Goal: Task Accomplishment & Management: Use online tool/utility

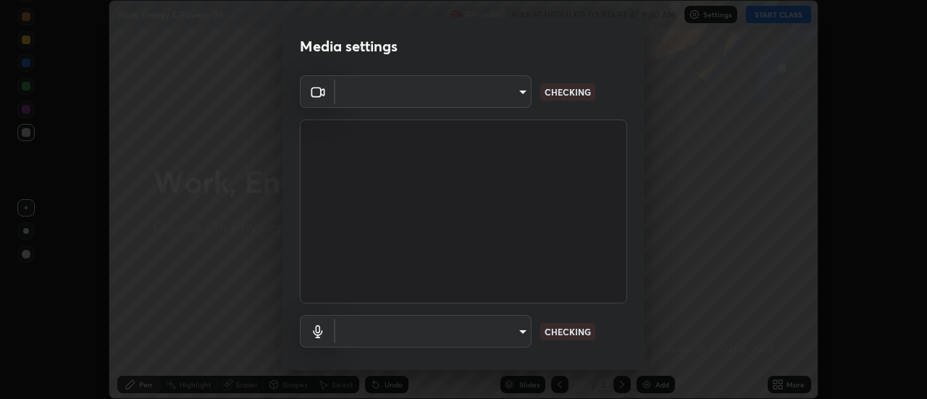
scroll to position [76, 0]
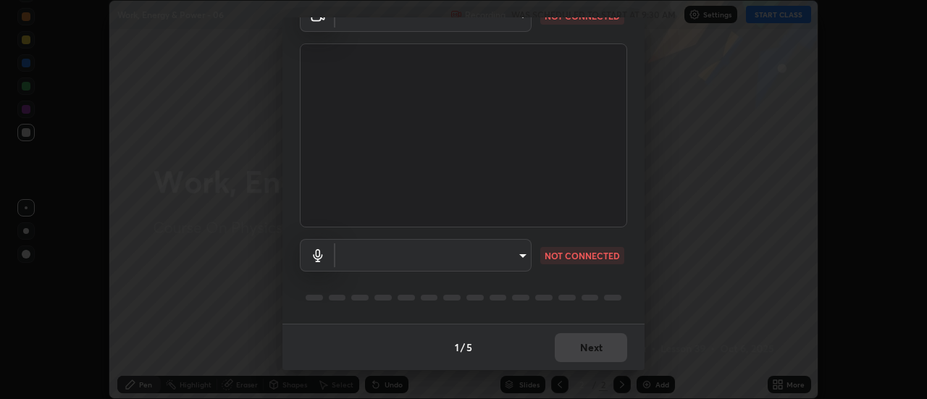
type input "985e4b1f72fc3b9494b48cef3b79fe3b682f9ae0bb15c20acfe574fe2aaad349"
type input "default"
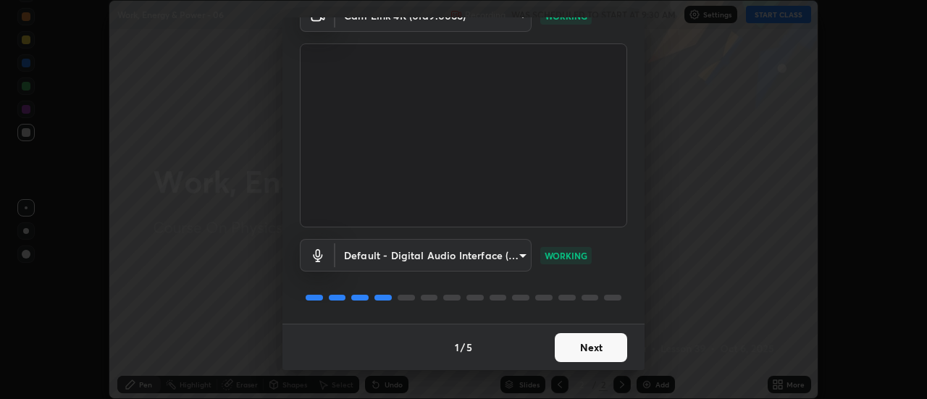
click at [577, 350] on button "Next" at bounding box center [591, 347] width 72 height 29
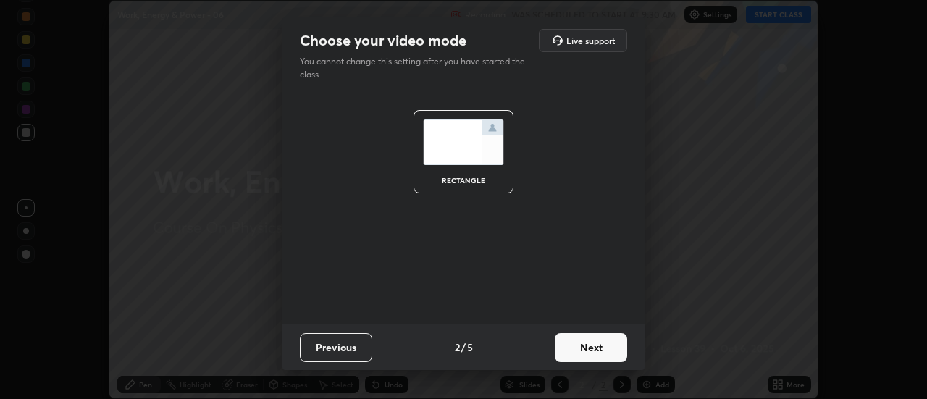
scroll to position [0, 0]
click at [578, 348] on button "Next" at bounding box center [591, 347] width 72 height 29
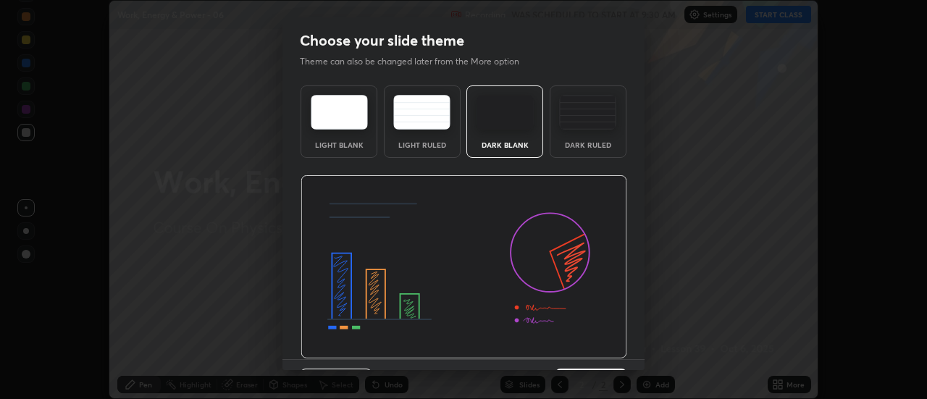
click at [579, 348] on img at bounding box center [463, 267] width 327 height 184
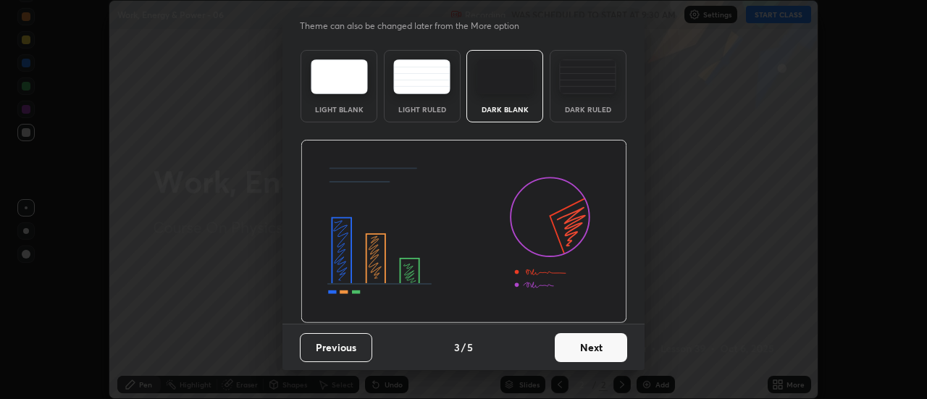
click at [589, 351] on button "Next" at bounding box center [591, 347] width 72 height 29
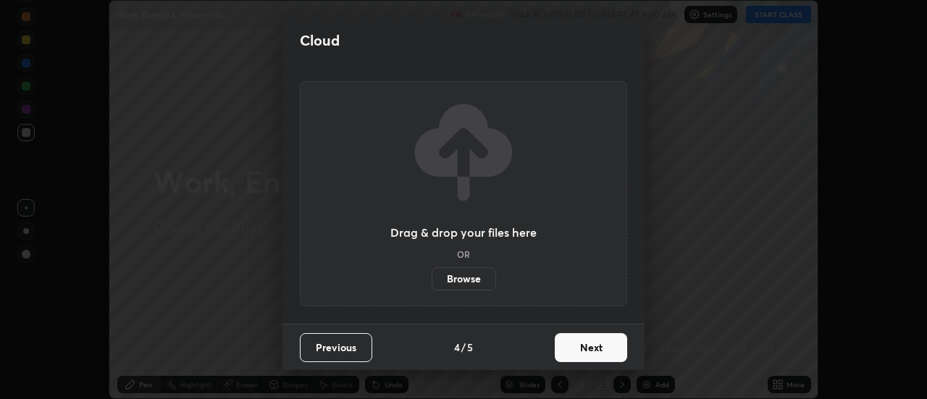
scroll to position [0, 0]
click at [597, 352] on button "Next" at bounding box center [591, 347] width 72 height 29
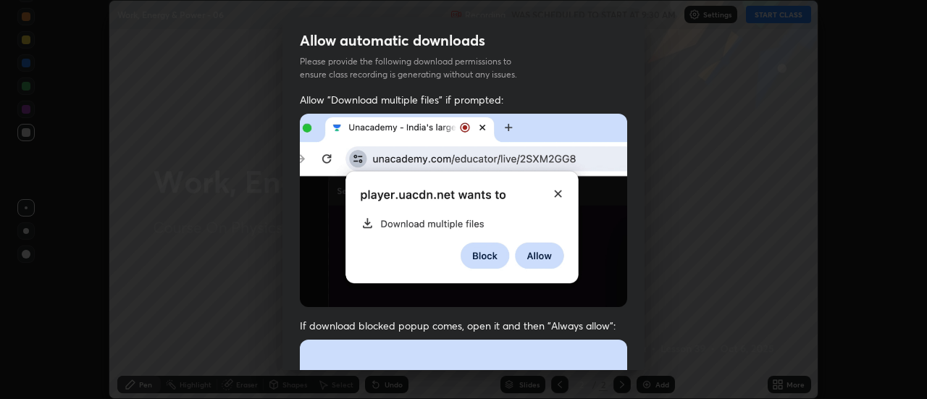
click at [606, 319] on span "If download blocked popup comes, open it and then "Always allow":" at bounding box center [463, 326] width 327 height 14
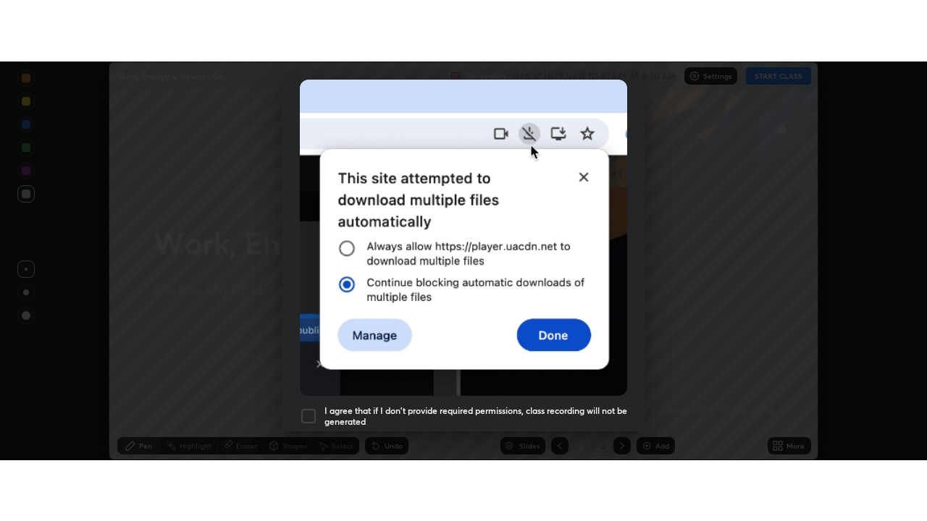
scroll to position [371, 0]
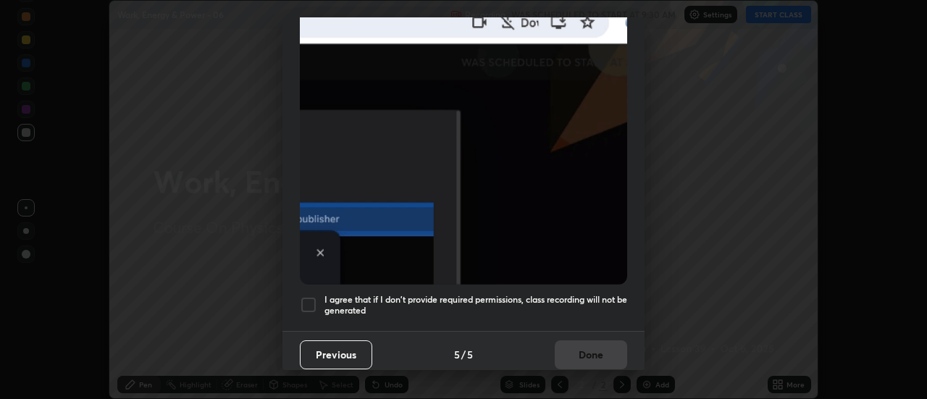
click at [584, 305] on h5 "I agree that if I don't provide required permissions, class recording will not …" at bounding box center [475, 305] width 303 height 22
click at [586, 345] on button "Done" at bounding box center [591, 354] width 72 height 29
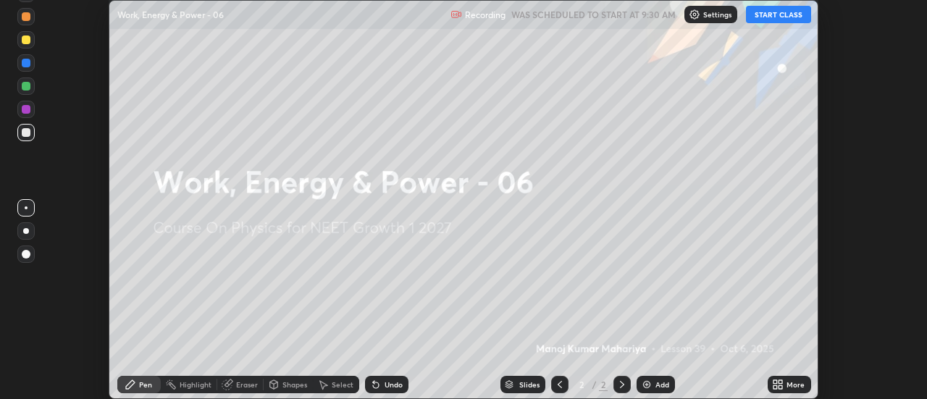
click at [777, 379] on icon at bounding box center [778, 385] width 12 height 12
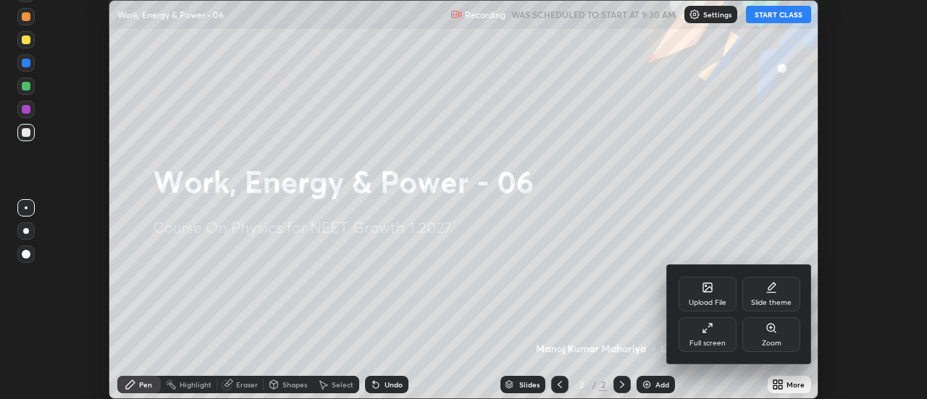
click at [722, 335] on div "Full screen" at bounding box center [707, 334] width 58 height 35
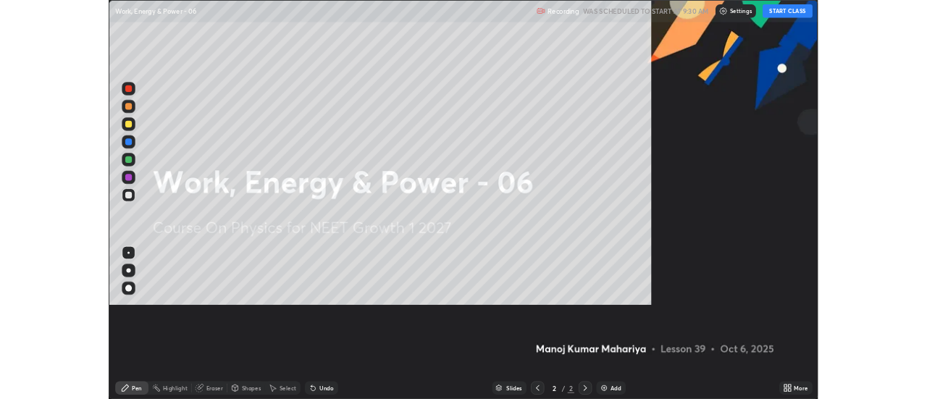
scroll to position [521, 927]
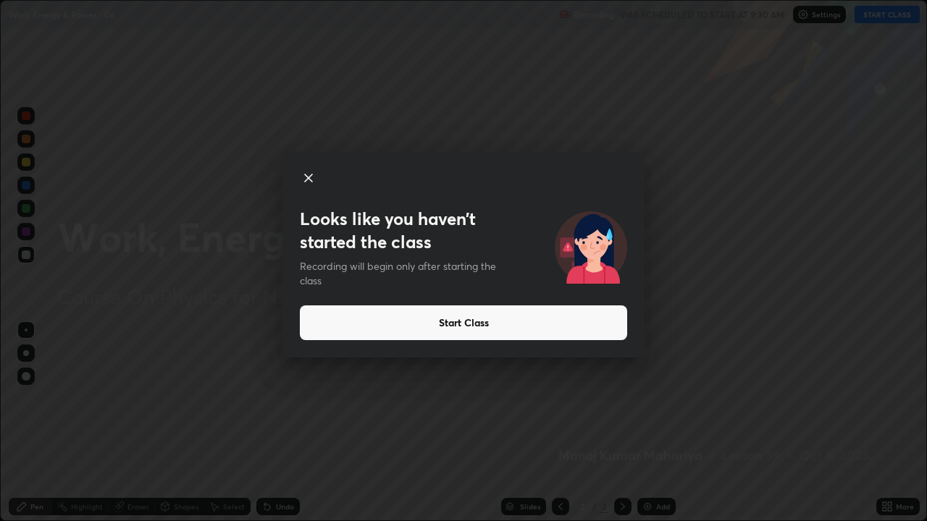
click at [612, 331] on button "Start Class" at bounding box center [463, 323] width 327 height 35
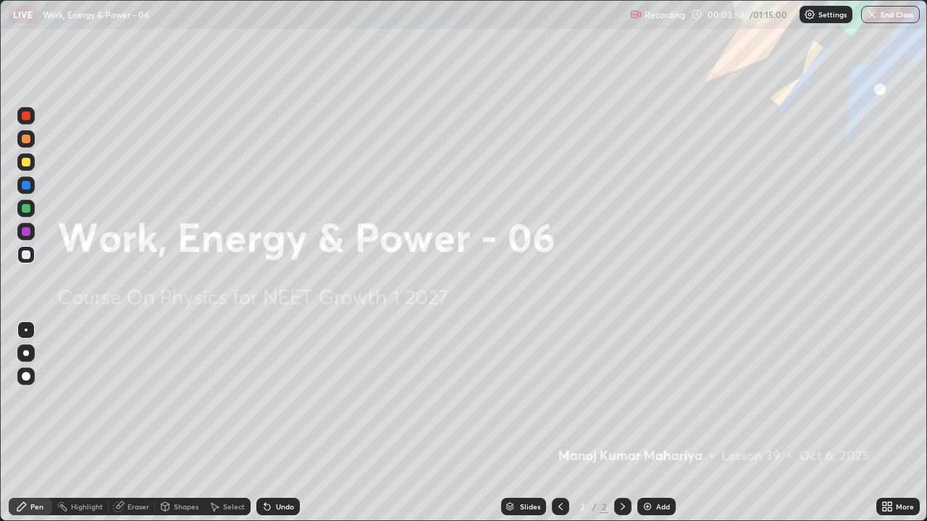
click at [644, 398] on img at bounding box center [647, 507] width 12 height 12
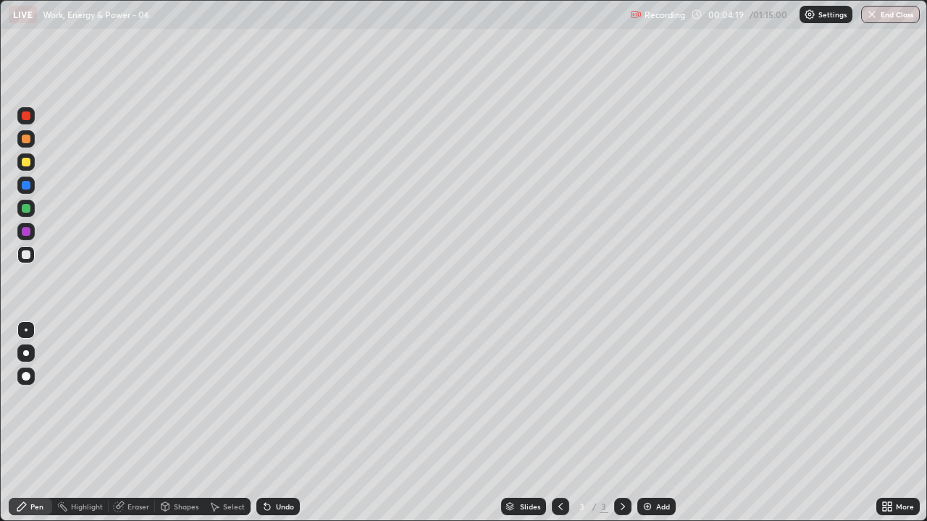
click at [28, 353] on div at bounding box center [26, 353] width 6 height 6
click at [264, 398] on icon at bounding box center [264, 503] width 1 height 1
click at [264, 398] on icon at bounding box center [267, 508] width 6 height 6
click at [256, 398] on div "Undo" at bounding box center [277, 506] width 43 height 17
click at [265, 398] on icon at bounding box center [267, 508] width 6 height 6
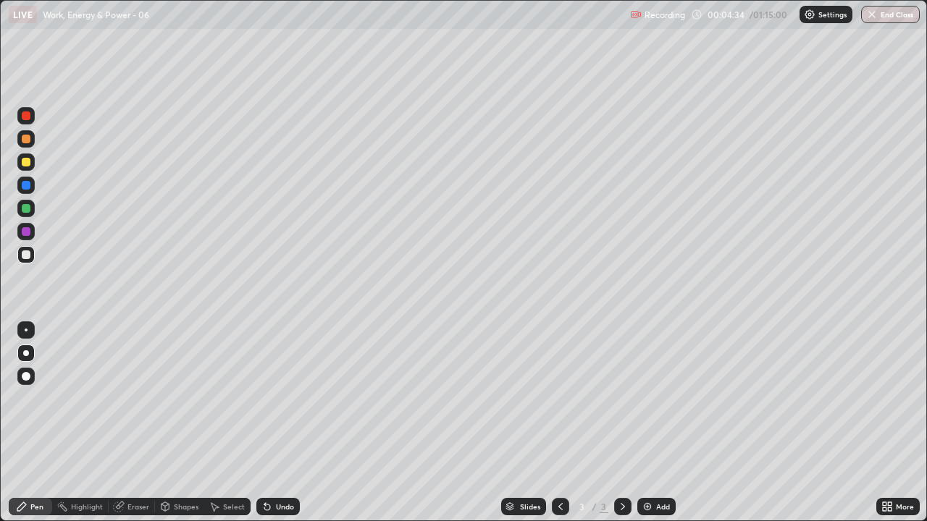
click at [265, 398] on icon at bounding box center [267, 508] width 6 height 6
click at [264, 398] on icon at bounding box center [267, 508] width 6 height 6
click at [264, 398] on icon at bounding box center [264, 503] width 1 height 1
click at [27, 255] on div at bounding box center [26, 255] width 9 height 9
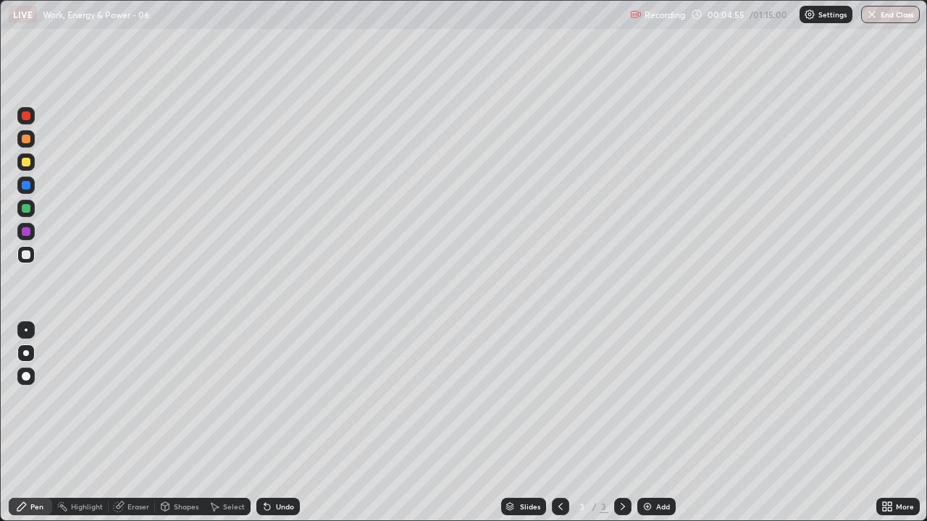
click at [28, 252] on div at bounding box center [26, 255] width 9 height 9
click at [264, 398] on icon at bounding box center [264, 503] width 1 height 1
click at [264, 398] on icon at bounding box center [267, 507] width 12 height 12
click at [28, 254] on div at bounding box center [26, 255] width 9 height 9
click at [35, 398] on div "Pen" at bounding box center [36, 506] width 13 height 7
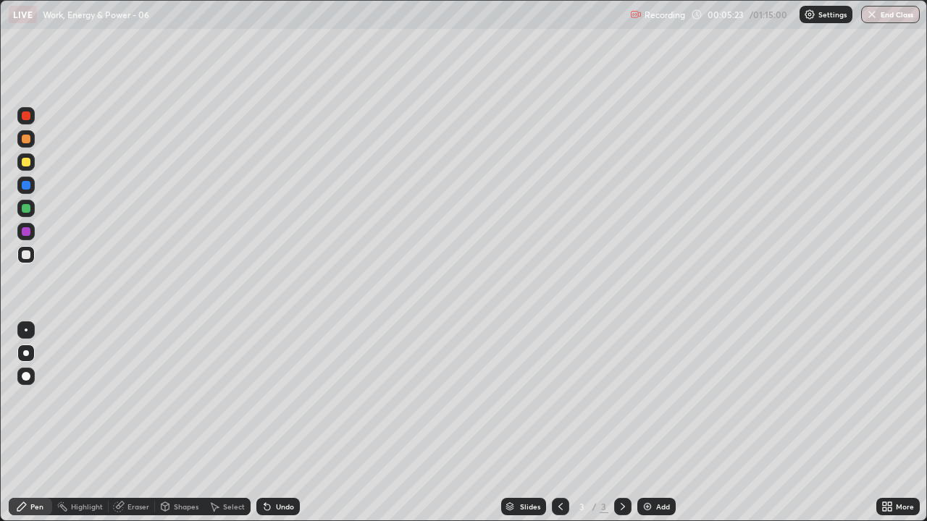
click at [26, 163] on div at bounding box center [26, 162] width 9 height 9
click at [26, 209] on div at bounding box center [26, 208] width 9 height 9
click at [29, 164] on div at bounding box center [26, 162] width 9 height 9
click at [190, 398] on div "Shapes" at bounding box center [186, 506] width 25 height 7
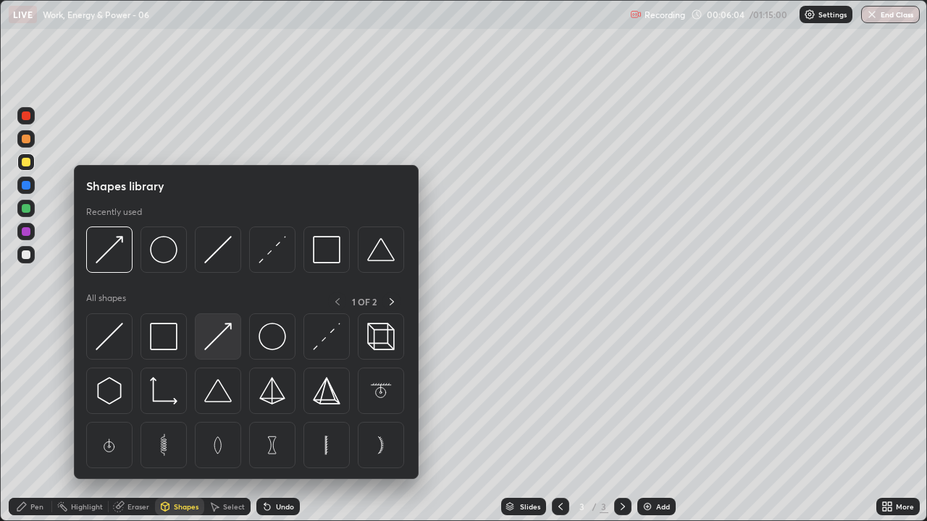
click at [214, 346] on img at bounding box center [218, 337] width 28 height 28
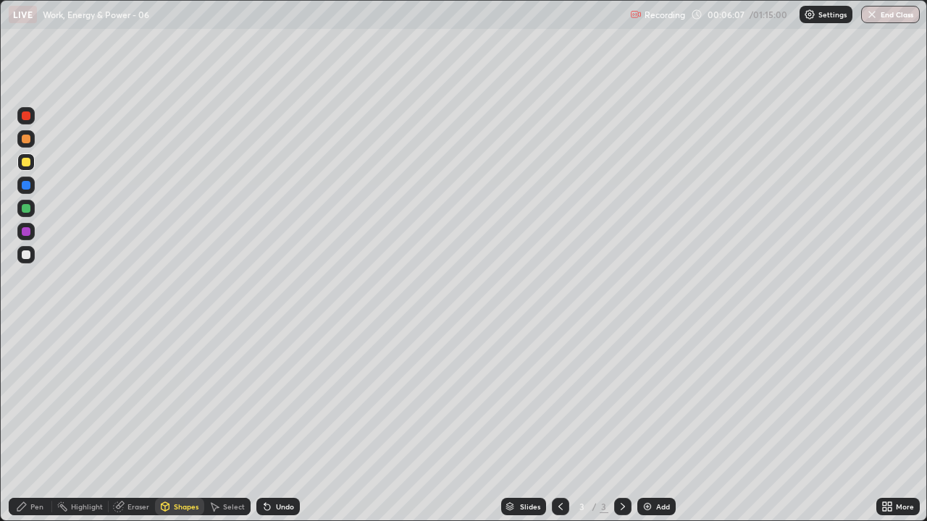
click at [43, 398] on div "Pen" at bounding box center [30, 506] width 43 height 17
click at [19, 248] on div at bounding box center [25, 254] width 17 height 17
click at [27, 255] on div at bounding box center [26, 255] width 9 height 9
click at [267, 398] on icon at bounding box center [267, 508] width 6 height 6
click at [264, 398] on icon at bounding box center [264, 503] width 1 height 1
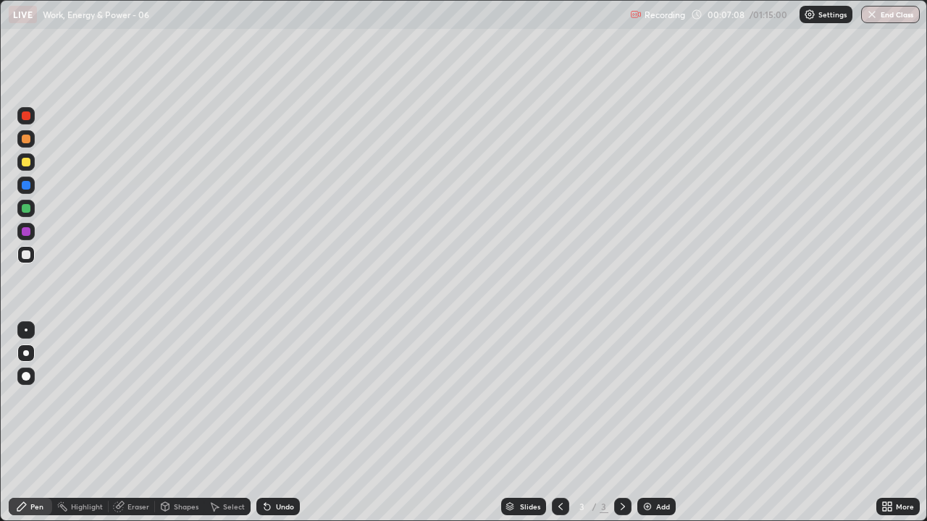
click at [265, 398] on icon at bounding box center [267, 508] width 6 height 6
click at [269, 398] on div "Undo" at bounding box center [277, 506] width 43 height 17
click at [264, 398] on icon at bounding box center [267, 508] width 6 height 6
click at [265, 398] on icon at bounding box center [267, 508] width 6 height 6
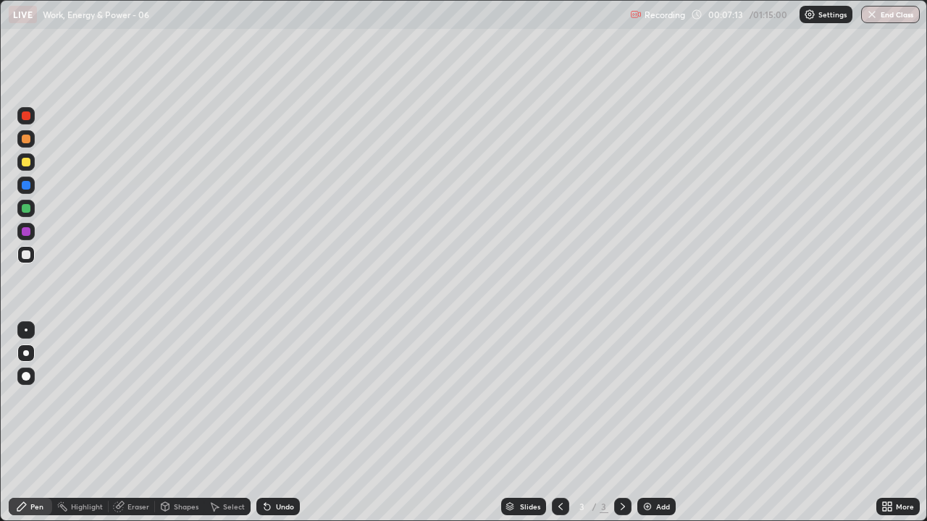
click at [264, 398] on icon at bounding box center [267, 508] width 6 height 6
click at [265, 398] on icon at bounding box center [267, 508] width 6 height 6
click at [266, 398] on icon at bounding box center [267, 508] width 6 height 6
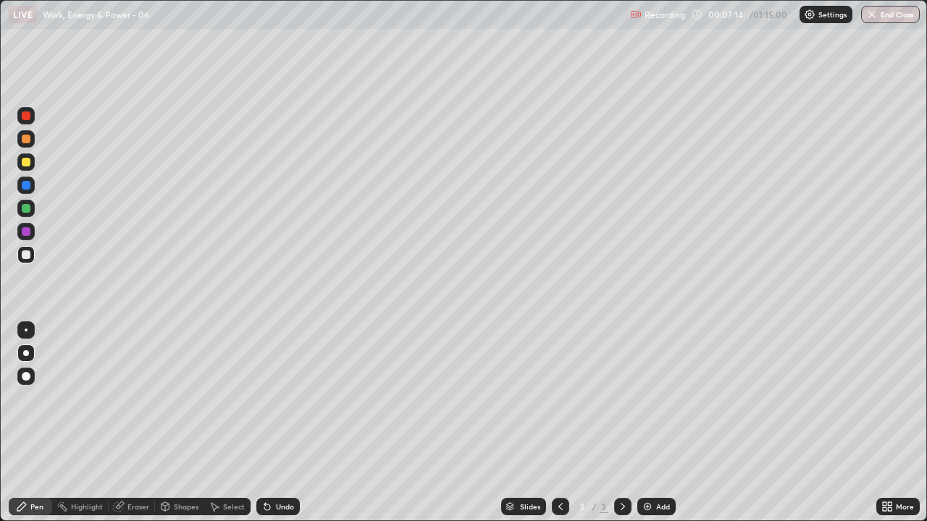
click at [265, 398] on icon at bounding box center [267, 508] width 6 height 6
click at [25, 114] on div at bounding box center [26, 115] width 9 height 9
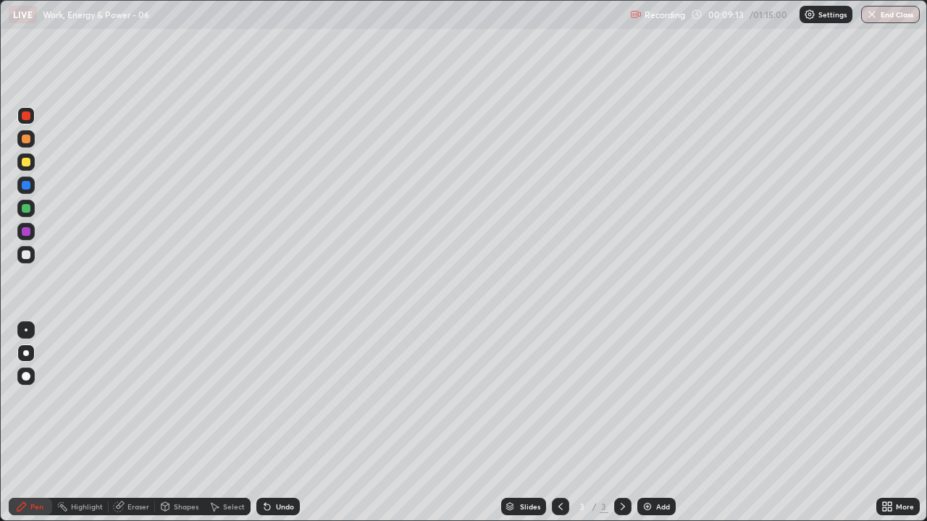
click at [649, 398] on img at bounding box center [647, 507] width 12 height 12
click at [29, 257] on div at bounding box center [26, 255] width 9 height 9
click at [264, 398] on icon at bounding box center [264, 503] width 1 height 1
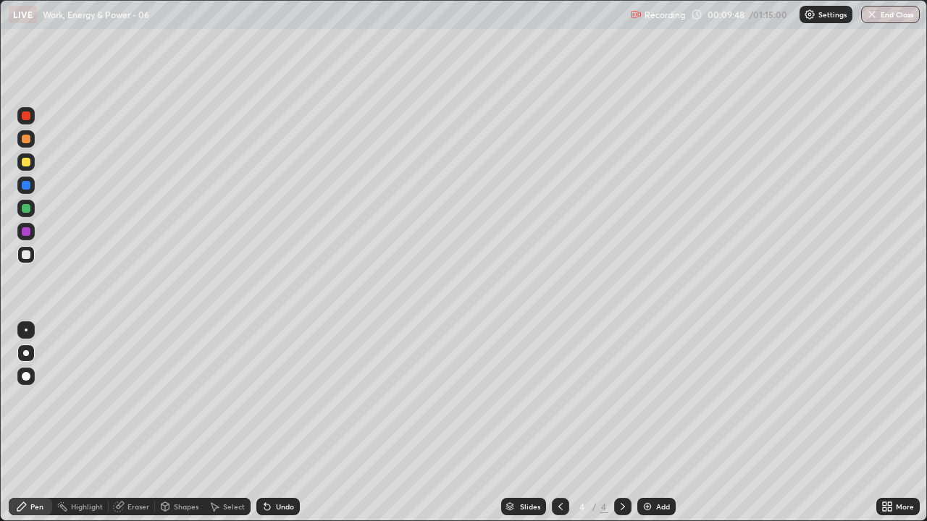
click at [264, 398] on icon at bounding box center [264, 503] width 1 height 1
click at [269, 398] on icon at bounding box center [267, 507] width 12 height 12
click at [265, 398] on icon at bounding box center [267, 508] width 6 height 6
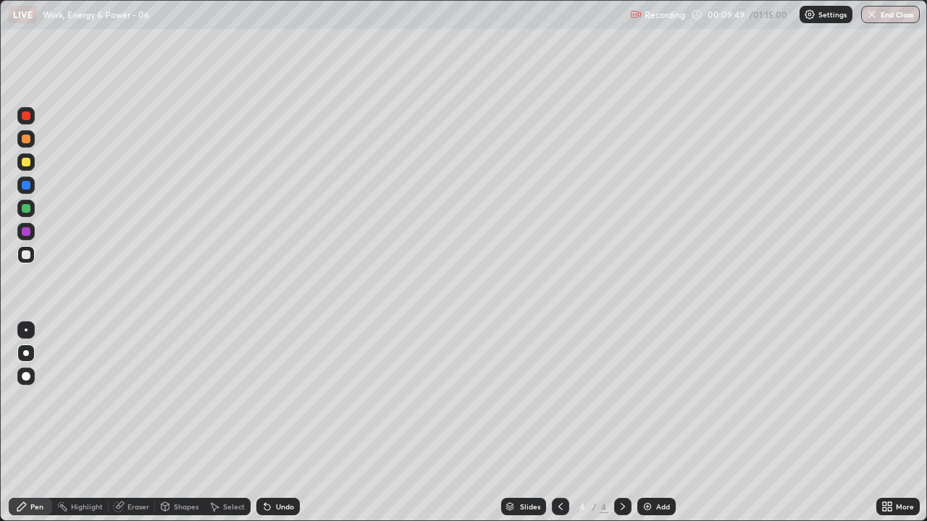
click at [266, 398] on icon at bounding box center [267, 507] width 12 height 12
click at [28, 169] on div at bounding box center [25, 161] width 17 height 17
click at [559, 398] on icon at bounding box center [561, 507] width 12 height 12
click at [621, 398] on icon at bounding box center [623, 507] width 12 height 12
click at [265, 398] on icon at bounding box center [267, 508] width 6 height 6
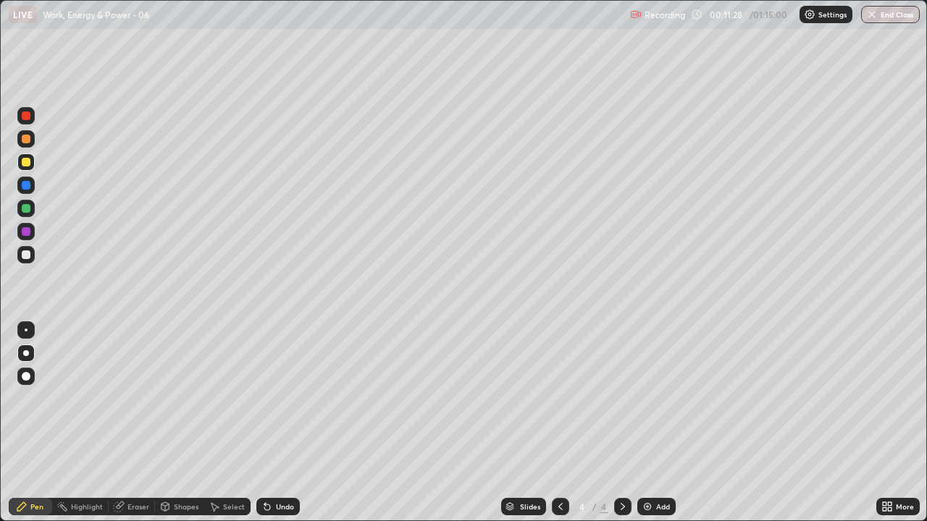
click at [25, 255] on div at bounding box center [26, 255] width 9 height 9
click at [26, 256] on div at bounding box center [26, 255] width 9 height 9
click at [28, 161] on div at bounding box center [26, 162] width 9 height 9
click at [25, 118] on div at bounding box center [26, 115] width 9 height 9
click at [559, 398] on icon at bounding box center [561, 507] width 12 height 12
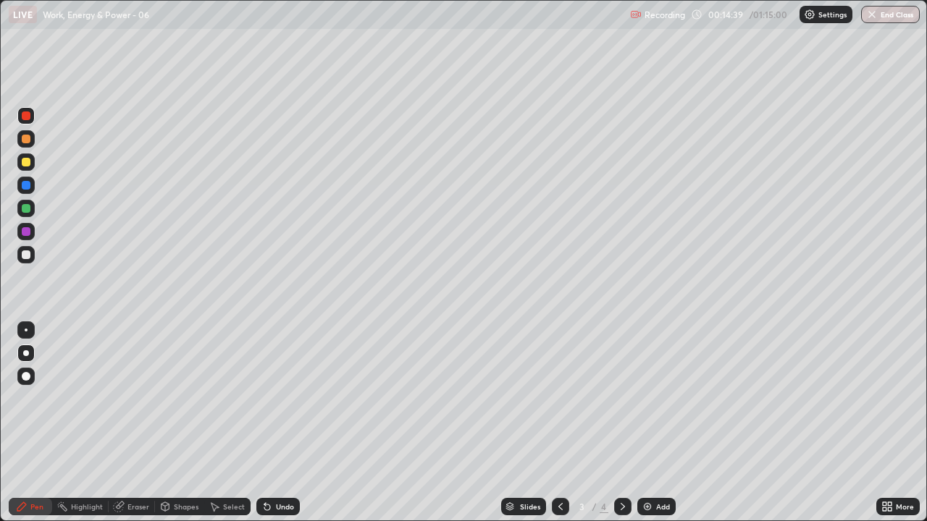
click at [26, 251] on div at bounding box center [26, 255] width 9 height 9
click at [621, 398] on icon at bounding box center [623, 507] width 12 height 12
click at [561, 398] on div at bounding box center [560, 506] width 17 height 17
click at [621, 398] on icon at bounding box center [623, 507] width 12 height 12
click at [265, 398] on icon at bounding box center [267, 508] width 6 height 6
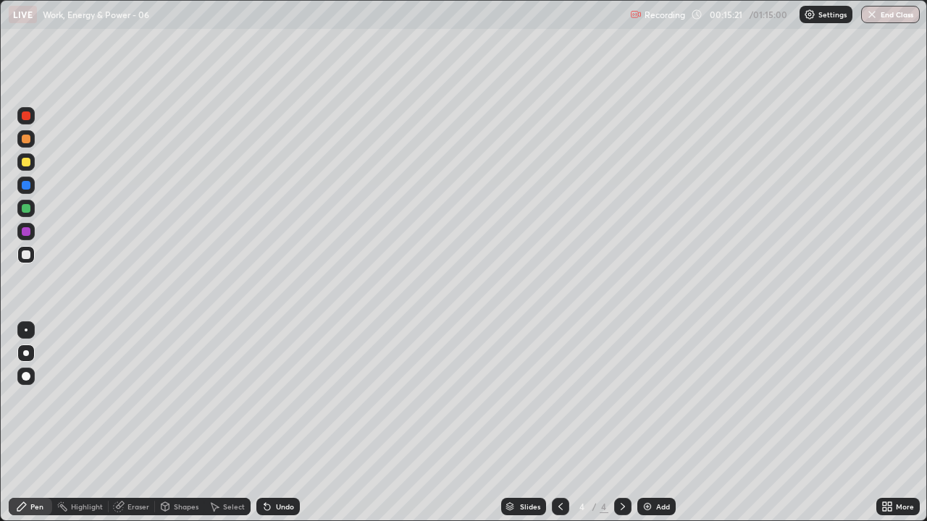
click at [135, 398] on div "Eraser" at bounding box center [138, 506] width 22 height 7
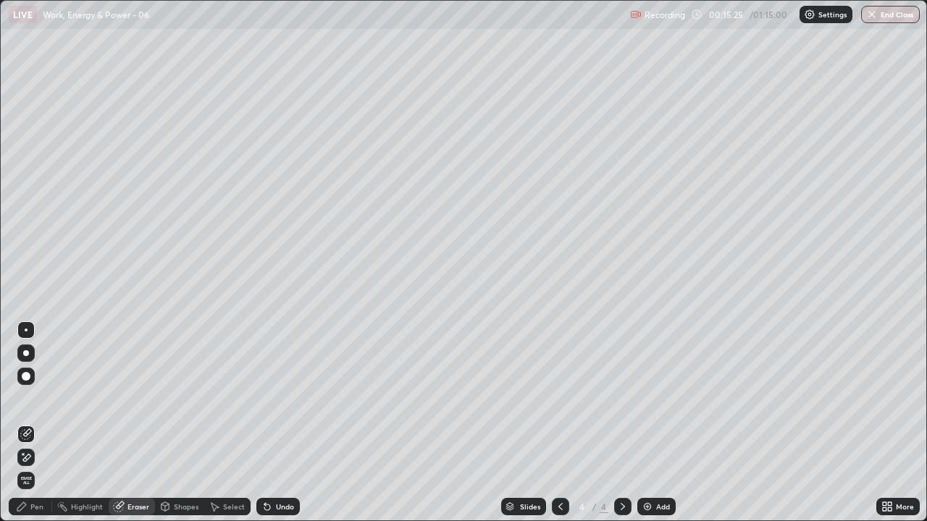
click at [37, 398] on div "Pen" at bounding box center [36, 506] width 13 height 7
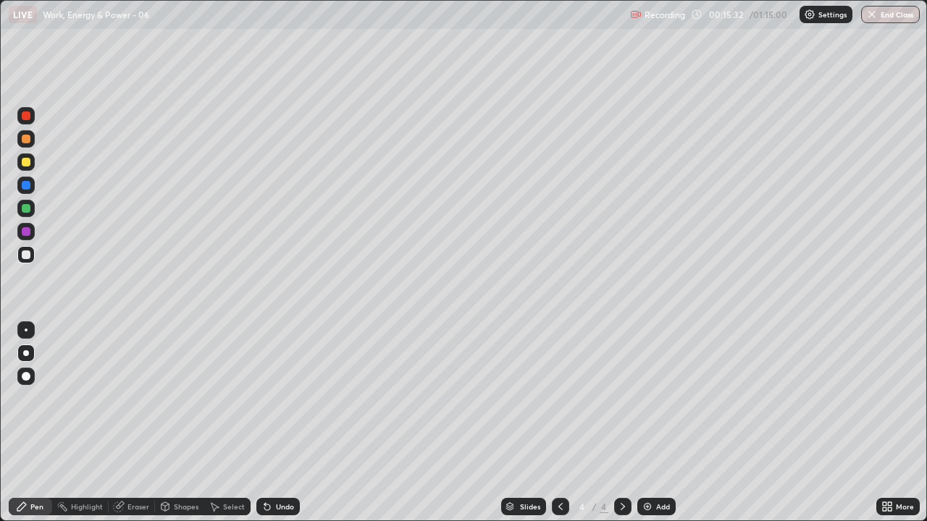
click at [133, 398] on div "Eraser" at bounding box center [132, 506] width 46 height 17
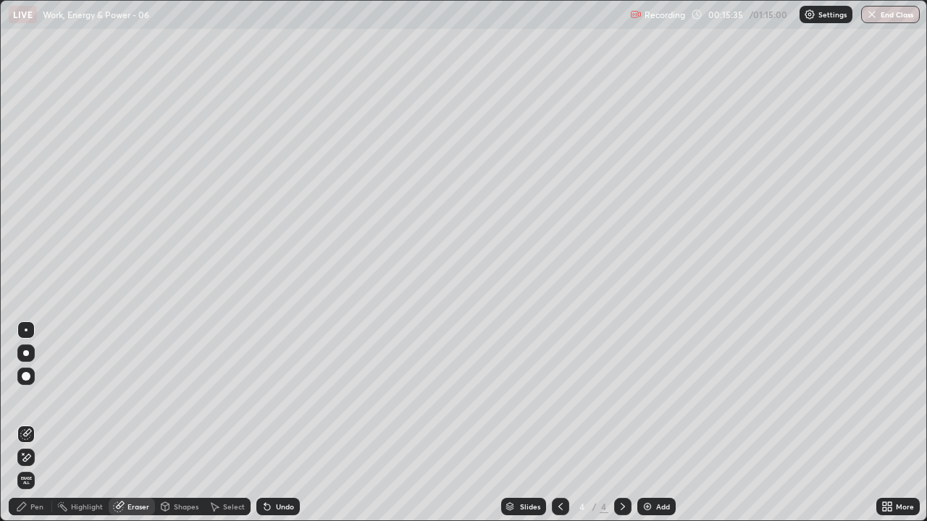
click at [35, 398] on div "Pen" at bounding box center [36, 506] width 13 height 7
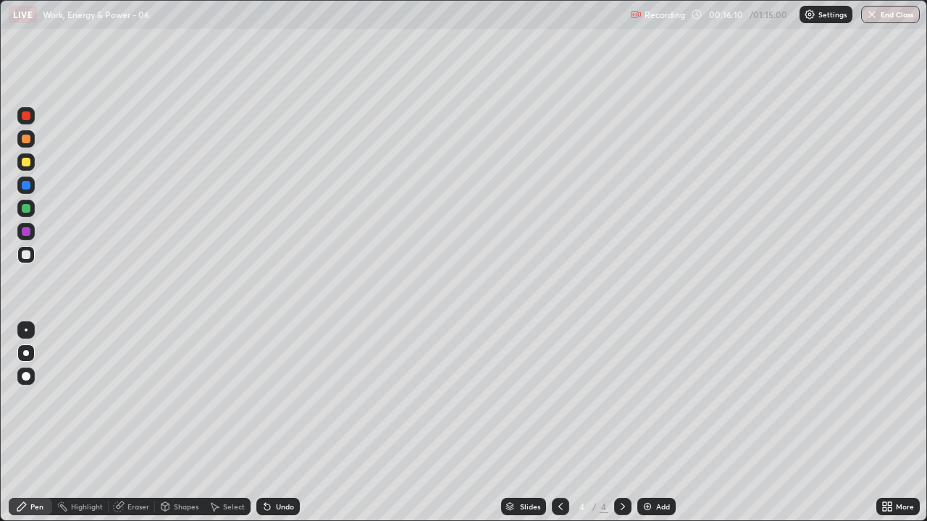
click at [558, 398] on icon at bounding box center [561, 507] width 12 height 12
click at [559, 398] on icon at bounding box center [561, 507] width 12 height 12
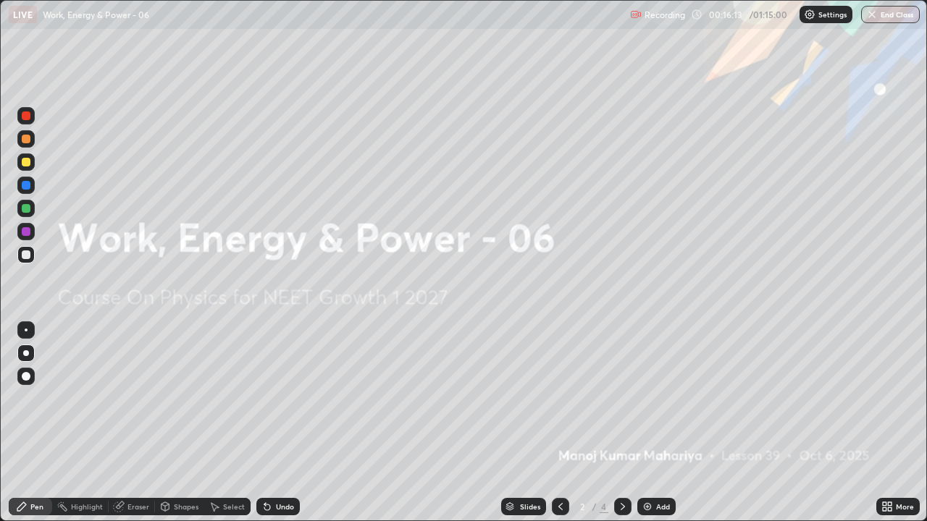
click at [620, 398] on icon at bounding box center [623, 507] width 12 height 12
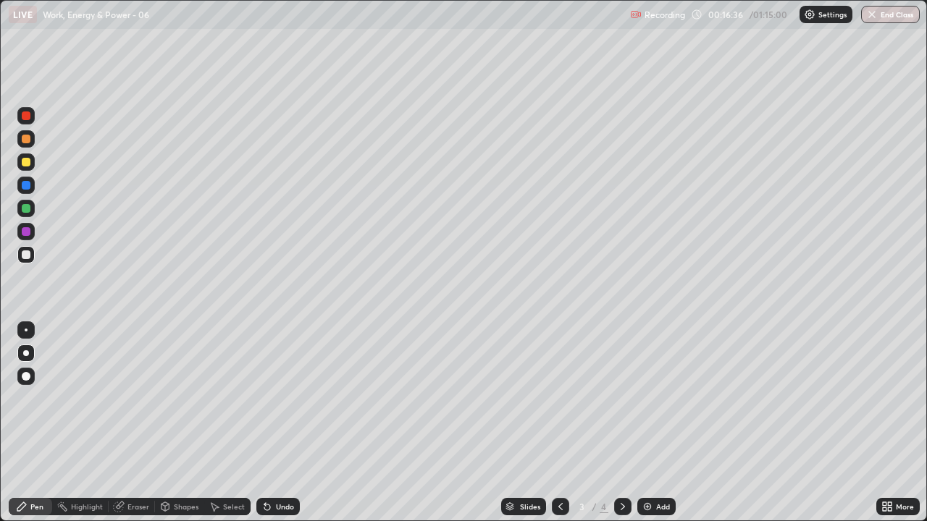
click at [267, 398] on icon at bounding box center [267, 508] width 6 height 6
click at [614, 398] on div at bounding box center [622, 506] width 17 height 17
click at [30, 117] on div at bounding box center [26, 115] width 9 height 9
click at [265, 398] on icon at bounding box center [267, 508] width 6 height 6
click at [265, 398] on div "Undo" at bounding box center [277, 506] width 43 height 17
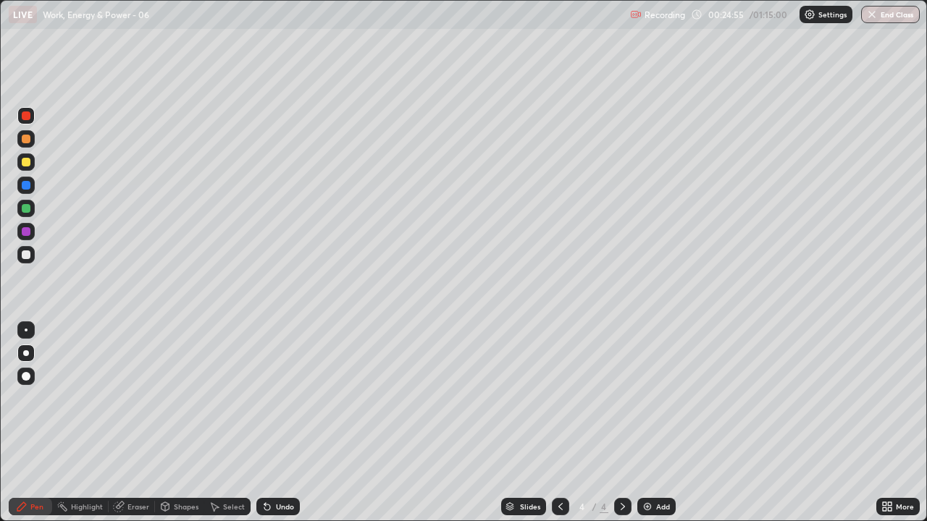
click at [265, 398] on icon at bounding box center [267, 508] width 6 height 6
click at [266, 398] on icon at bounding box center [267, 508] width 6 height 6
click at [265, 398] on icon at bounding box center [267, 508] width 6 height 6
click at [646, 398] on img at bounding box center [647, 507] width 12 height 12
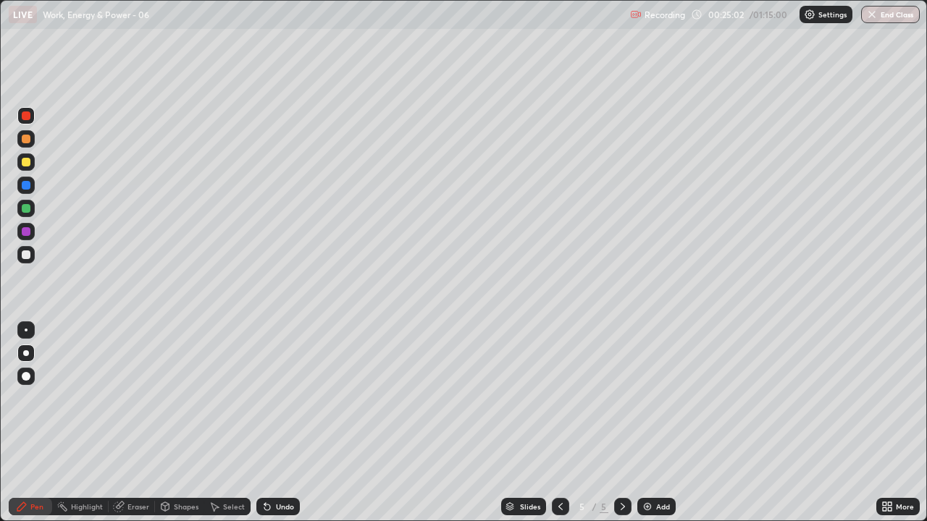
click at [22, 257] on div at bounding box center [26, 255] width 9 height 9
click at [558, 398] on icon at bounding box center [560, 506] width 4 height 7
click at [621, 398] on icon at bounding box center [623, 507] width 12 height 12
click at [28, 255] on div at bounding box center [26, 255] width 9 height 9
click at [27, 165] on div at bounding box center [26, 162] width 9 height 9
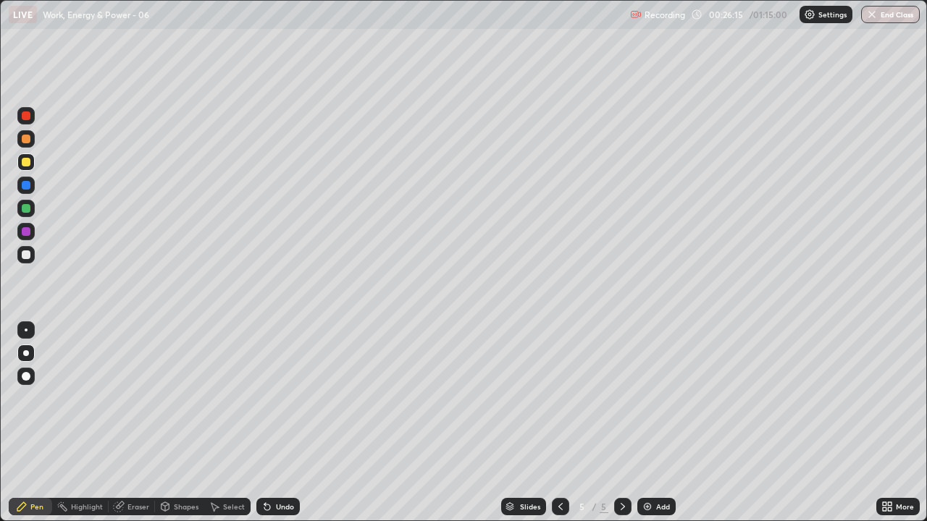
click at [26, 253] on div at bounding box center [26, 255] width 9 height 9
click at [264, 398] on icon at bounding box center [267, 508] width 6 height 6
click at [258, 398] on div "Undo" at bounding box center [277, 506] width 43 height 17
click at [264, 398] on icon at bounding box center [267, 508] width 6 height 6
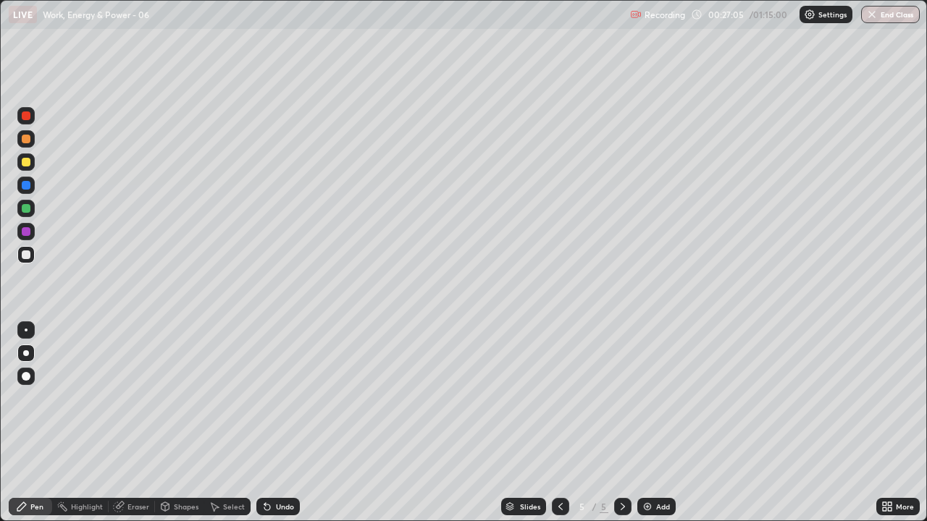
click at [266, 398] on icon at bounding box center [267, 508] width 6 height 6
click at [27, 164] on div at bounding box center [26, 162] width 9 height 9
click at [272, 398] on div "Undo" at bounding box center [277, 506] width 43 height 17
click at [265, 398] on icon at bounding box center [267, 508] width 6 height 6
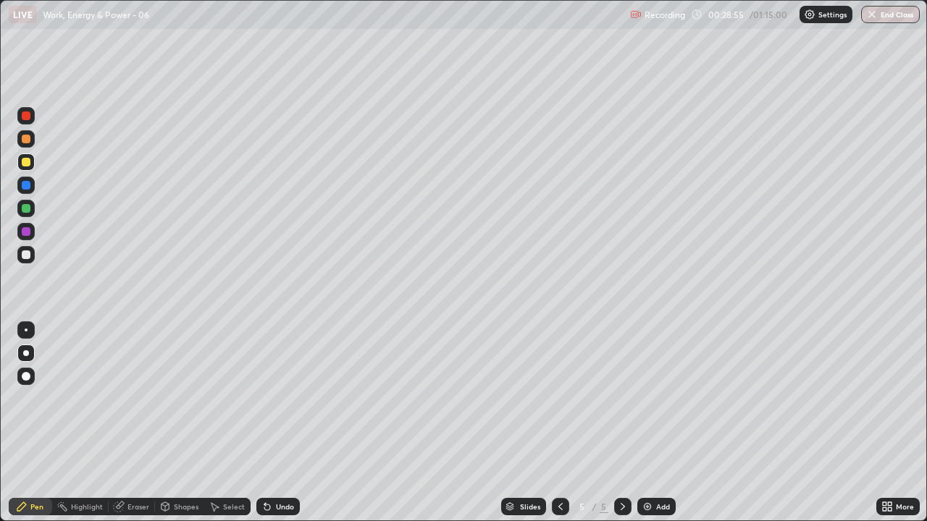
click at [261, 398] on div "Undo" at bounding box center [277, 506] width 43 height 17
click at [265, 398] on icon at bounding box center [267, 507] width 12 height 12
click at [264, 398] on icon at bounding box center [267, 508] width 6 height 6
click at [266, 398] on icon at bounding box center [267, 508] width 6 height 6
click at [269, 398] on icon at bounding box center [267, 507] width 12 height 12
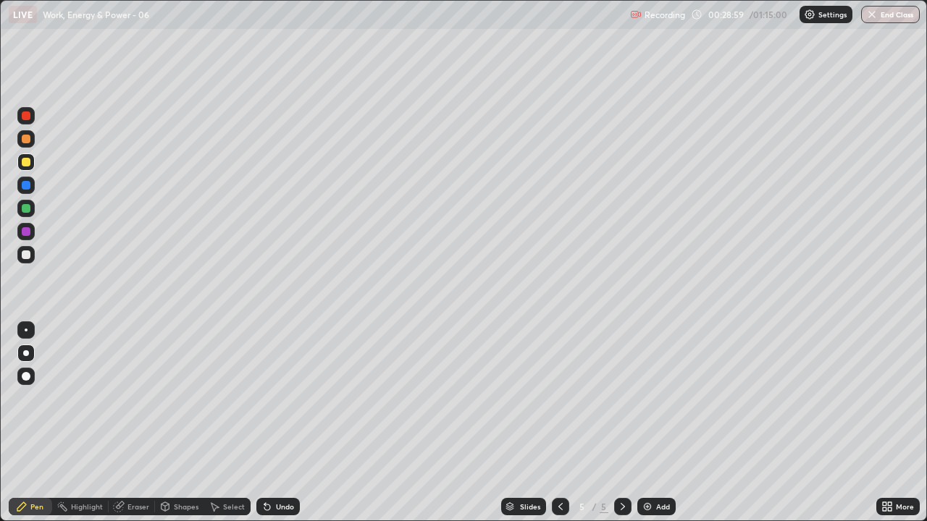
click at [269, 398] on icon at bounding box center [267, 507] width 12 height 12
click at [262, 398] on icon at bounding box center [267, 507] width 12 height 12
click at [644, 398] on img at bounding box center [647, 507] width 12 height 12
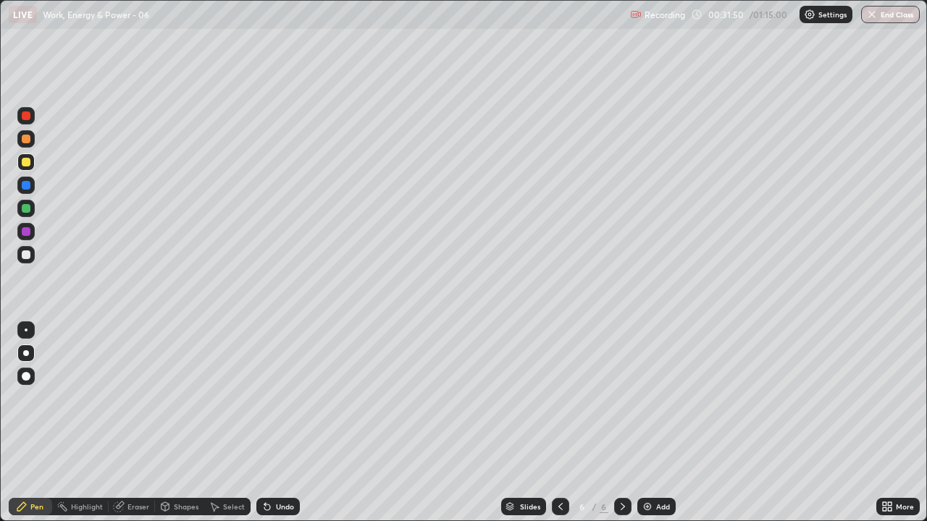
click at [270, 398] on icon at bounding box center [267, 507] width 12 height 12
click at [264, 398] on icon at bounding box center [264, 503] width 1 height 1
click at [559, 398] on icon at bounding box center [560, 506] width 4 height 7
click at [615, 398] on div at bounding box center [622, 506] width 17 height 17
click at [642, 398] on img at bounding box center [647, 507] width 12 height 12
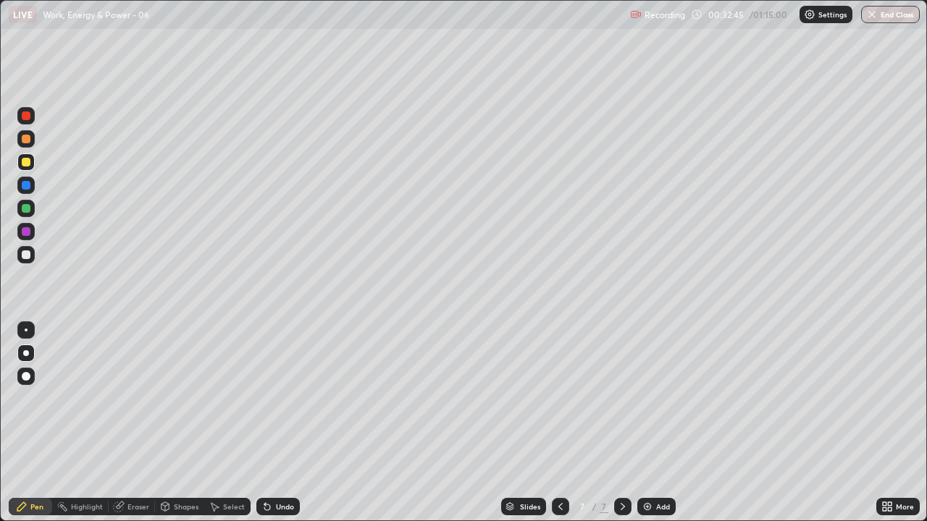
click at [26, 252] on div at bounding box center [26, 255] width 9 height 9
click at [264, 398] on icon at bounding box center [264, 503] width 1 height 1
click at [265, 398] on icon at bounding box center [267, 508] width 6 height 6
click at [258, 398] on div "Undo" at bounding box center [277, 506] width 43 height 17
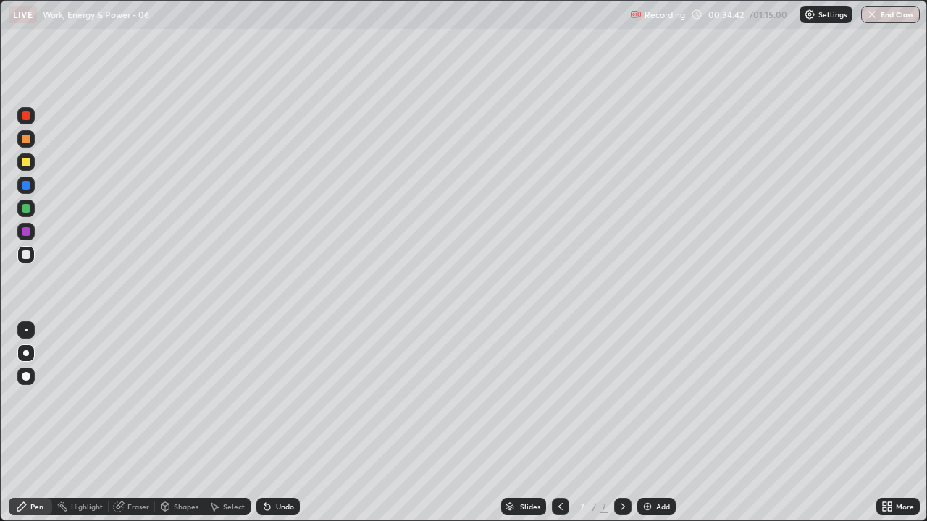
click at [264, 398] on icon at bounding box center [267, 508] width 6 height 6
click at [181, 398] on div "Shapes" at bounding box center [179, 506] width 49 height 17
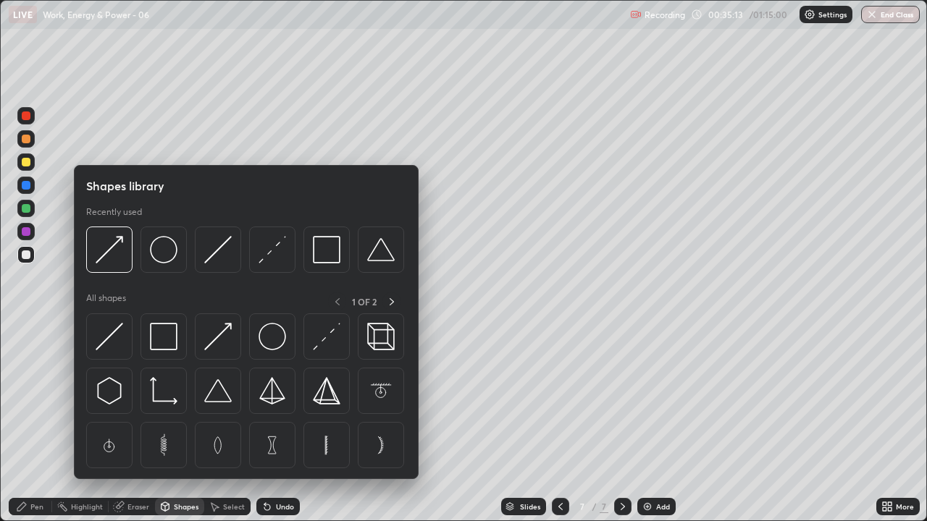
click at [134, 398] on div "Eraser" at bounding box center [138, 506] width 22 height 7
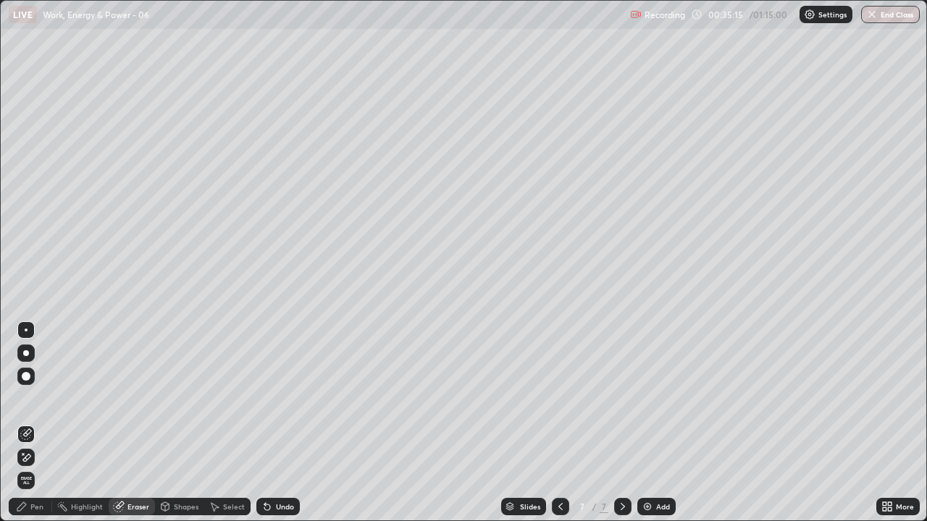
click at [35, 398] on div "Pen" at bounding box center [30, 506] width 43 height 17
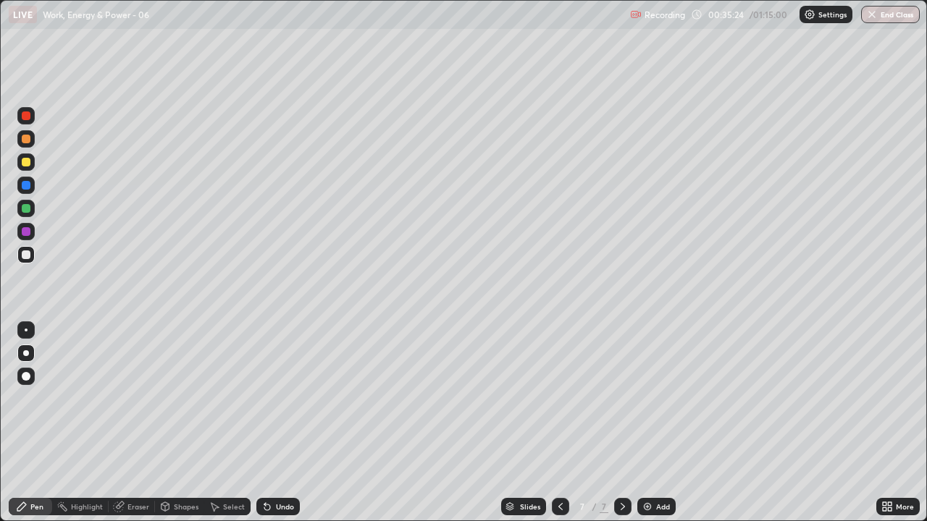
click at [135, 398] on div "Eraser" at bounding box center [138, 506] width 22 height 7
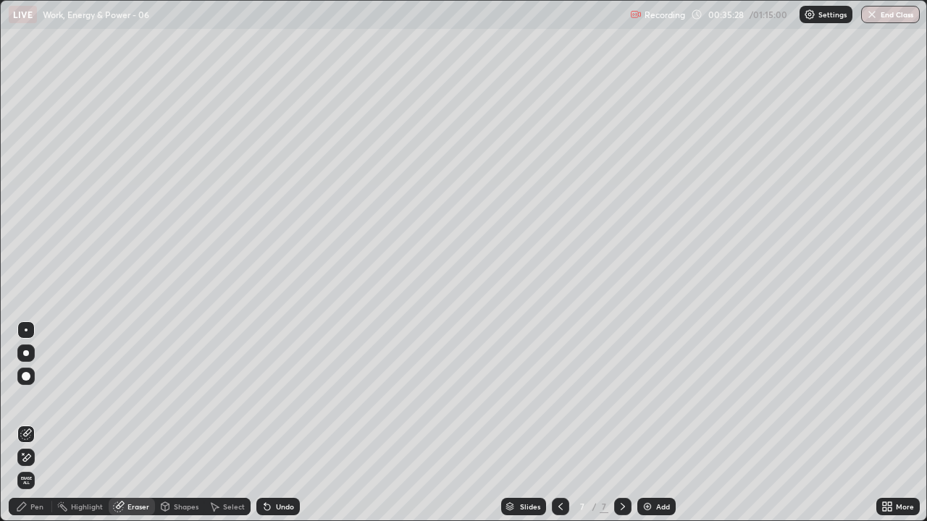
click at [38, 398] on div "Pen" at bounding box center [36, 506] width 13 height 7
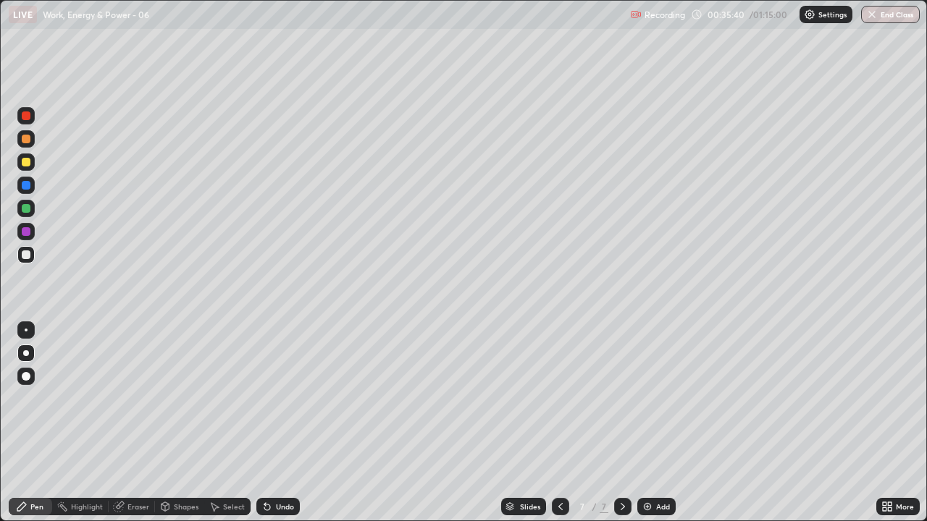
click at [558, 398] on icon at bounding box center [561, 507] width 12 height 12
click at [552, 398] on div at bounding box center [560, 506] width 17 height 17
click at [620, 398] on div at bounding box center [622, 506] width 17 height 17
click at [560, 398] on icon at bounding box center [561, 507] width 12 height 12
click at [629, 398] on div at bounding box center [622, 506] width 17 height 17
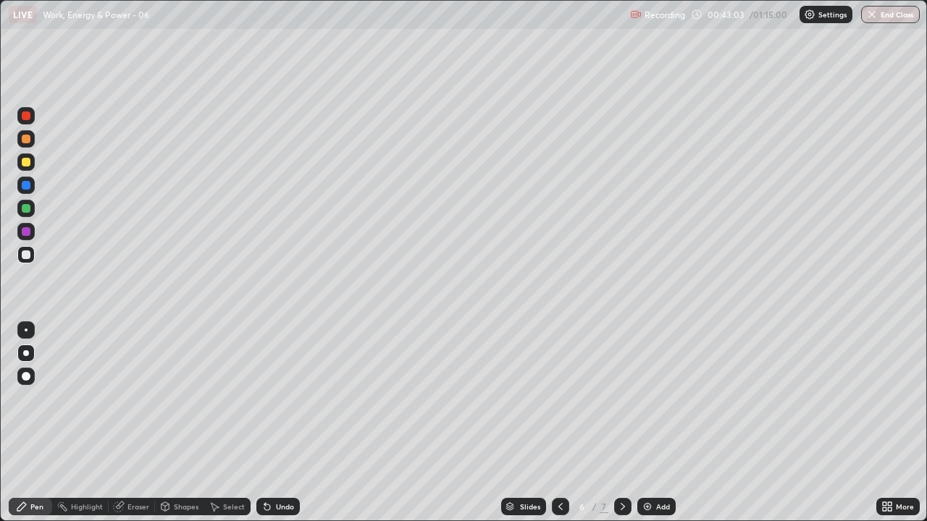
click at [621, 398] on icon at bounding box center [623, 507] width 12 height 12
click at [28, 353] on div at bounding box center [26, 353] width 6 height 6
click at [26, 252] on div at bounding box center [26, 255] width 9 height 9
click at [641, 398] on img at bounding box center [647, 507] width 12 height 12
click at [25, 258] on div at bounding box center [26, 255] width 9 height 9
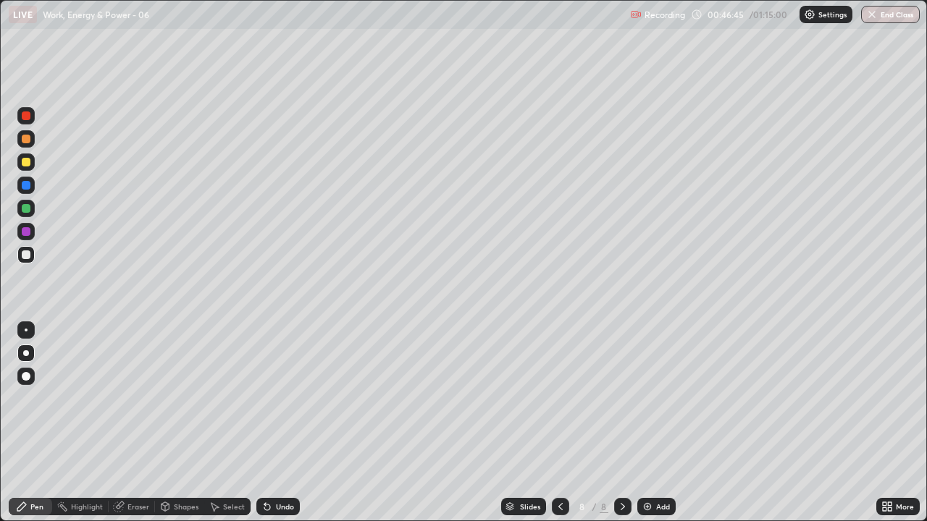
click at [264, 398] on icon at bounding box center [267, 508] width 6 height 6
click at [265, 398] on icon at bounding box center [267, 508] width 6 height 6
click at [262, 398] on icon at bounding box center [267, 507] width 12 height 12
click at [264, 398] on icon at bounding box center [267, 508] width 6 height 6
click at [264, 398] on icon at bounding box center [264, 503] width 1 height 1
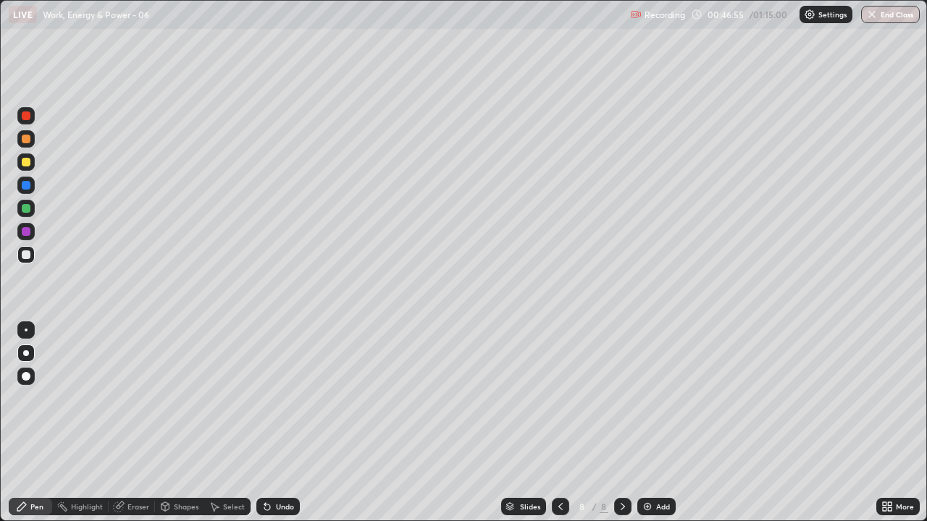
click at [264, 398] on icon at bounding box center [264, 503] width 1 height 1
click at [261, 398] on icon at bounding box center [267, 507] width 12 height 12
click at [270, 398] on div "Undo" at bounding box center [277, 506] width 43 height 17
click at [268, 398] on icon at bounding box center [267, 507] width 12 height 12
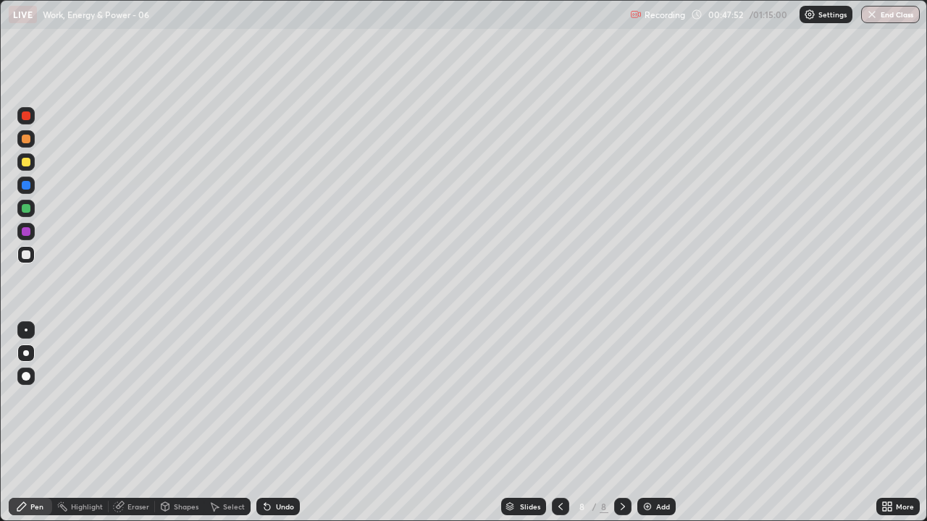
click at [268, 398] on icon at bounding box center [267, 507] width 12 height 12
click at [280, 398] on div "Undo" at bounding box center [285, 506] width 18 height 7
click at [281, 398] on div "Undo" at bounding box center [285, 506] width 18 height 7
click at [268, 398] on icon at bounding box center [267, 507] width 12 height 12
click at [274, 398] on div "Undo" at bounding box center [277, 506] width 43 height 17
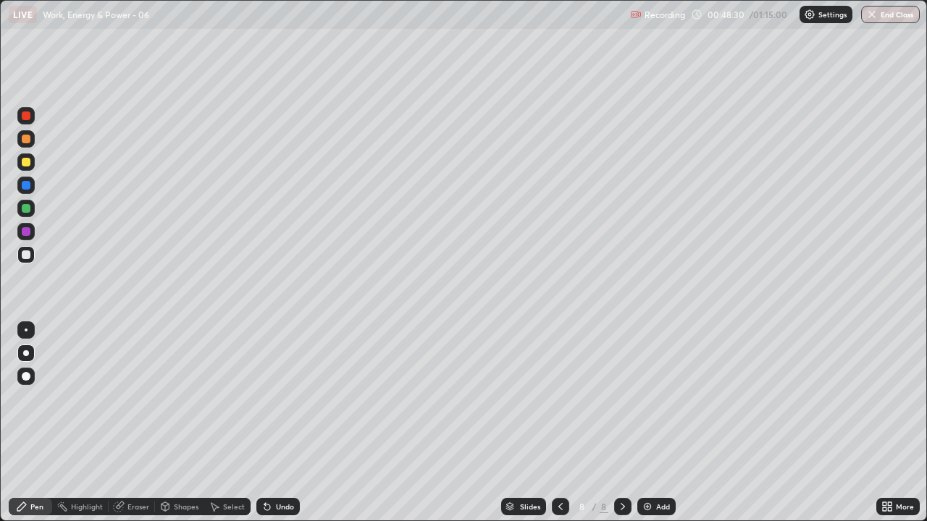
click at [264, 398] on icon at bounding box center [267, 508] width 6 height 6
click at [261, 398] on icon at bounding box center [267, 507] width 12 height 12
click at [22, 161] on div at bounding box center [26, 162] width 9 height 9
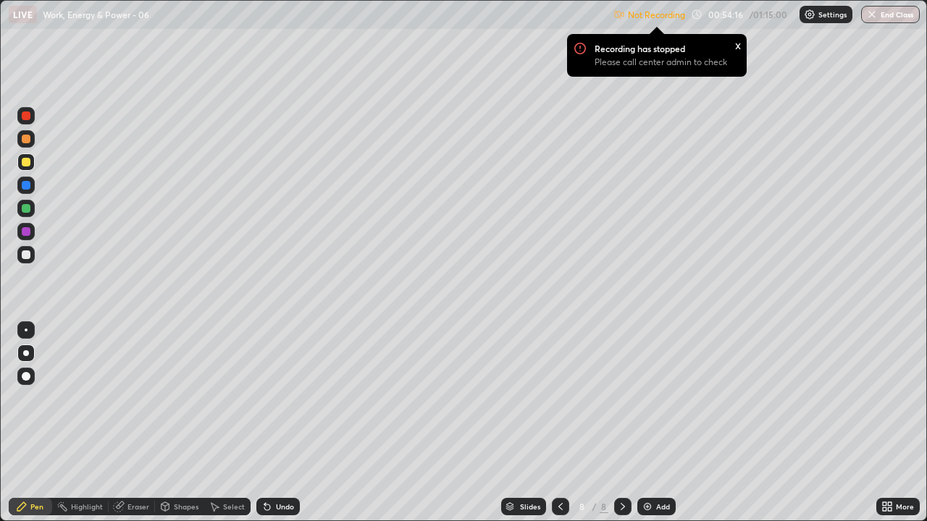
click at [26, 117] on div at bounding box center [26, 115] width 9 height 9
click at [647, 398] on img at bounding box center [647, 507] width 12 height 12
click at [25, 255] on div at bounding box center [26, 255] width 9 height 9
click at [807, 22] on div "Settings" at bounding box center [825, 14] width 53 height 17
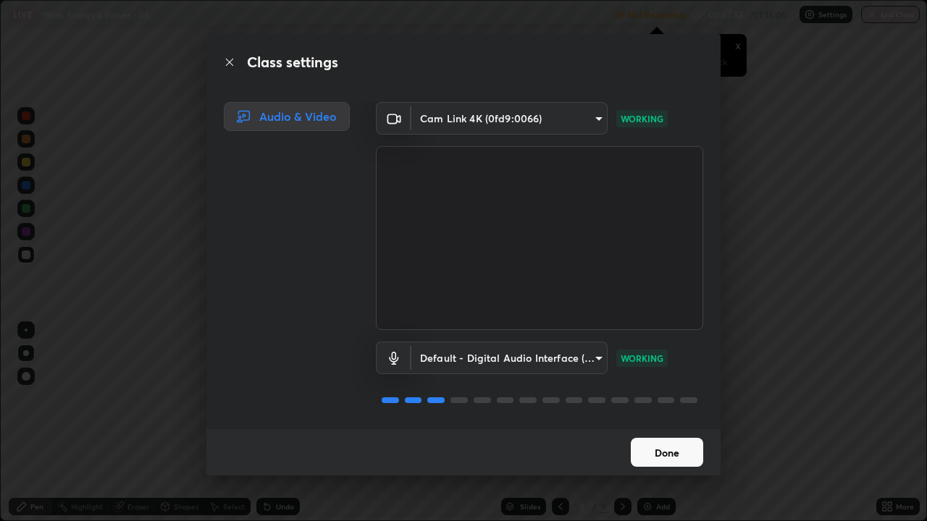
click at [661, 398] on button "Done" at bounding box center [667, 452] width 72 height 29
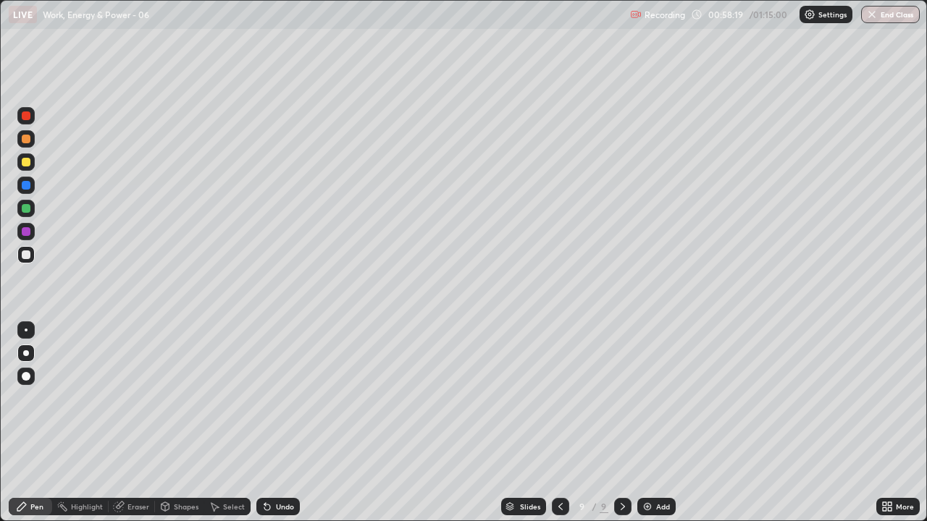
click at [189, 398] on div "Shapes" at bounding box center [186, 506] width 25 height 7
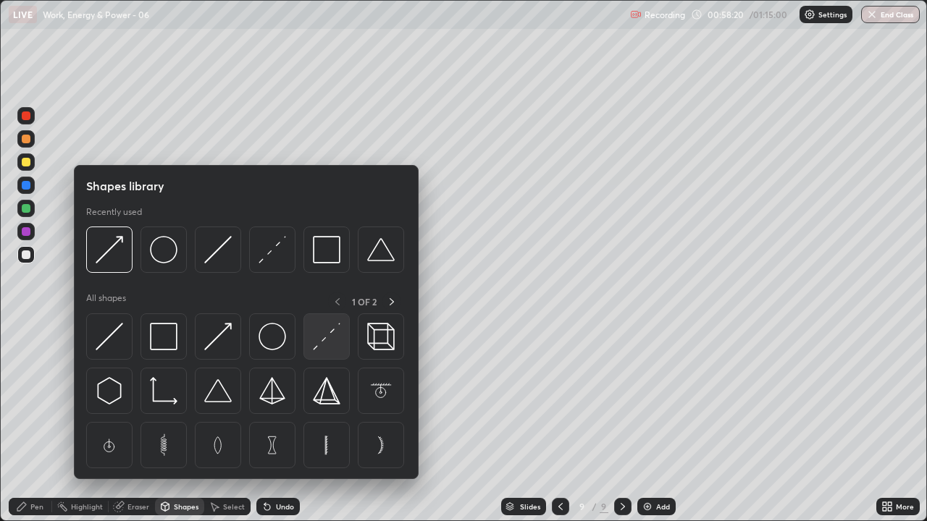
click at [324, 345] on img at bounding box center [327, 337] width 28 height 28
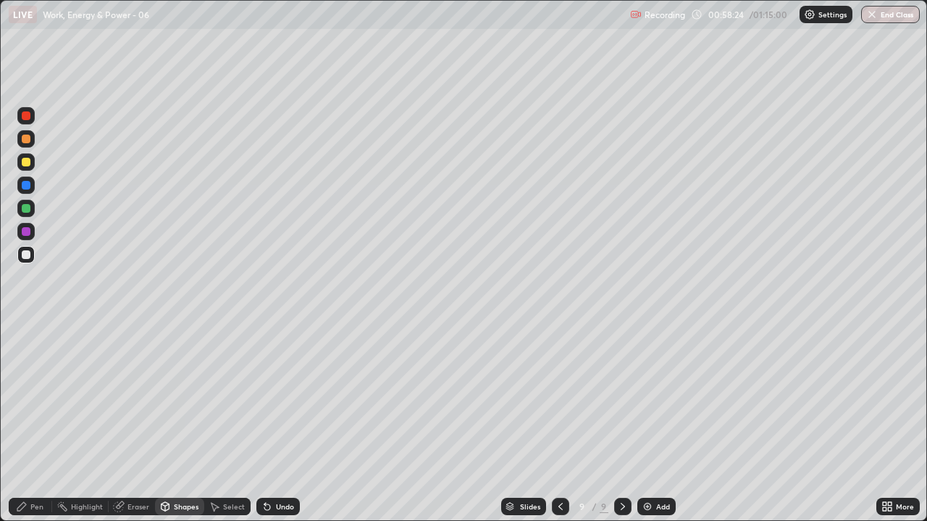
click at [34, 398] on div "Pen" at bounding box center [36, 506] width 13 height 7
click at [25, 163] on div at bounding box center [26, 162] width 9 height 9
click at [27, 163] on div at bounding box center [26, 162] width 9 height 9
click at [258, 398] on div "Undo" at bounding box center [277, 506] width 43 height 17
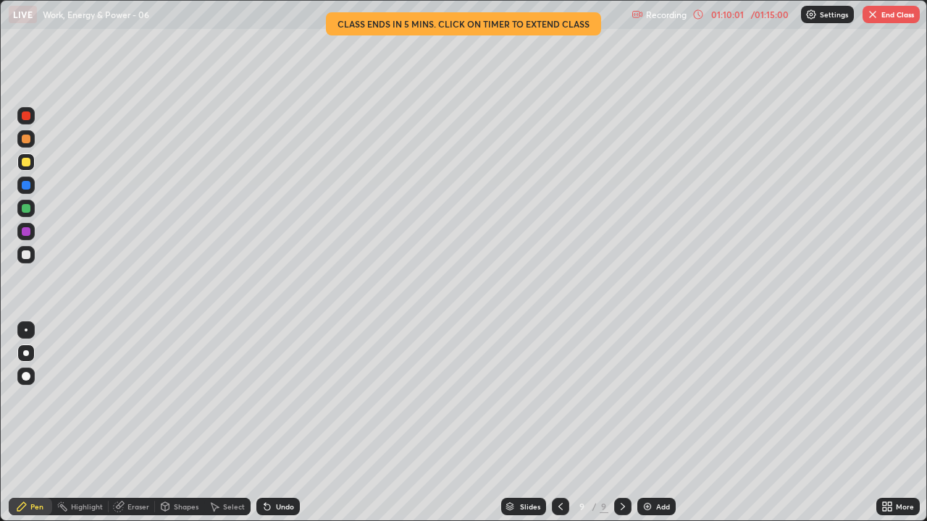
click at [901, 18] on button "End Class" at bounding box center [890, 14] width 57 height 17
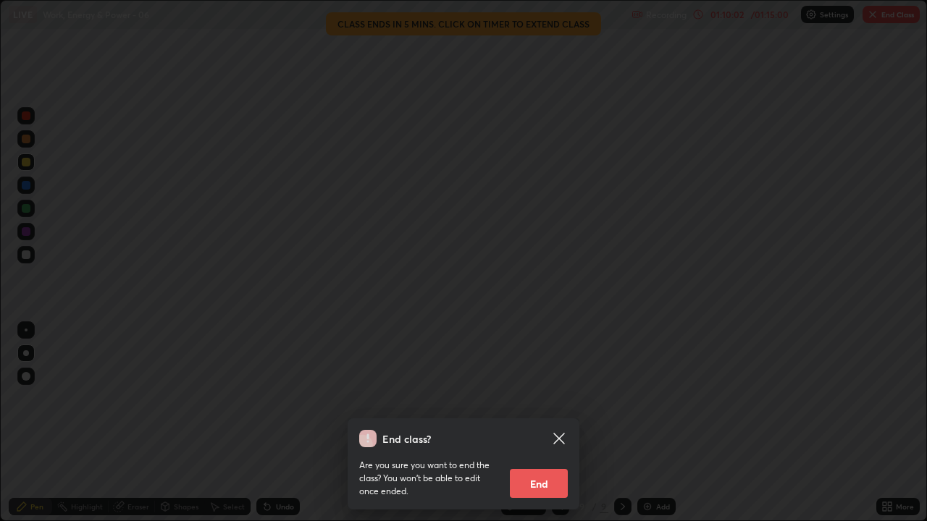
click at [559, 398] on button "End" at bounding box center [539, 483] width 58 height 29
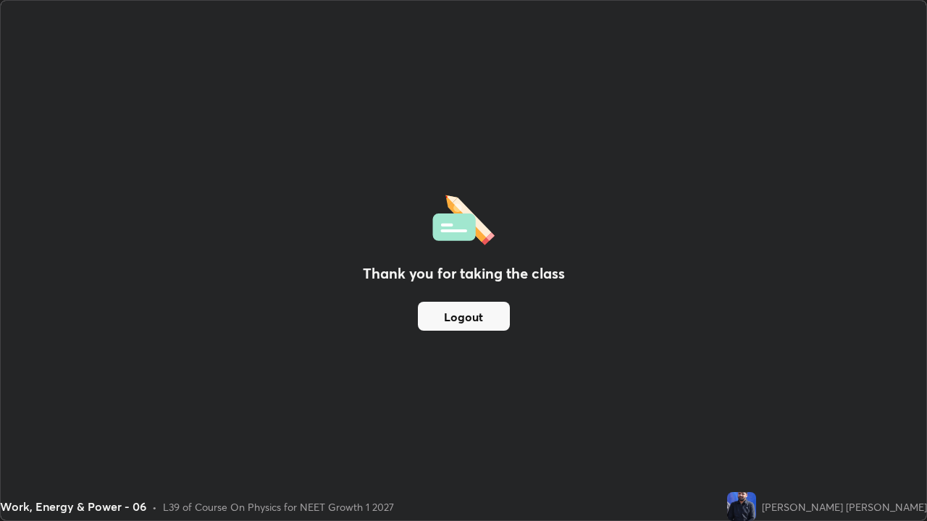
click at [484, 327] on button "Logout" at bounding box center [464, 316] width 92 height 29
click at [457, 319] on button "Logout" at bounding box center [464, 316] width 92 height 29
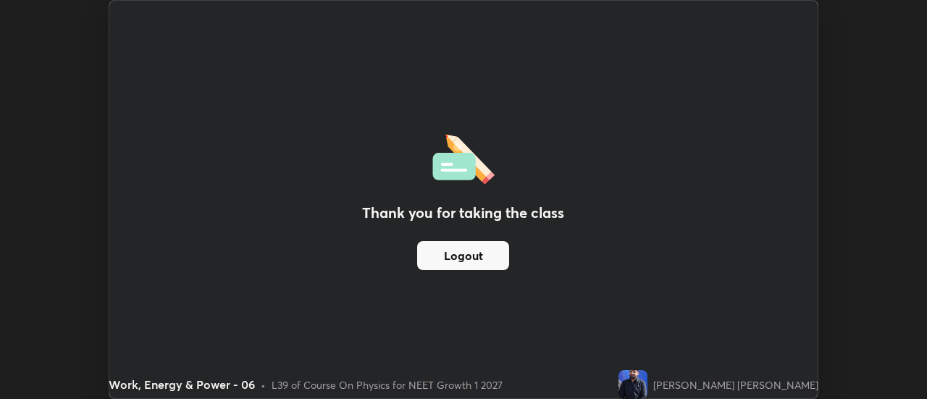
scroll to position [72002, 71474]
